Goal: Navigation & Orientation: Find specific page/section

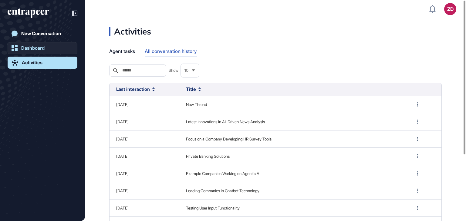
click at [29, 44] on link "Dashboard" at bounding box center [43, 48] width 70 height 12
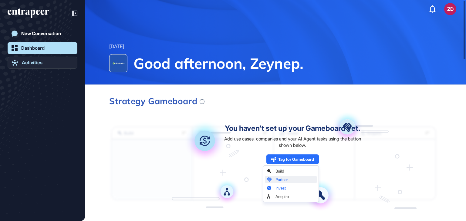
click at [47, 65] on link "Activities" at bounding box center [43, 63] width 70 height 12
